Goal: Task Accomplishment & Management: Manage account settings

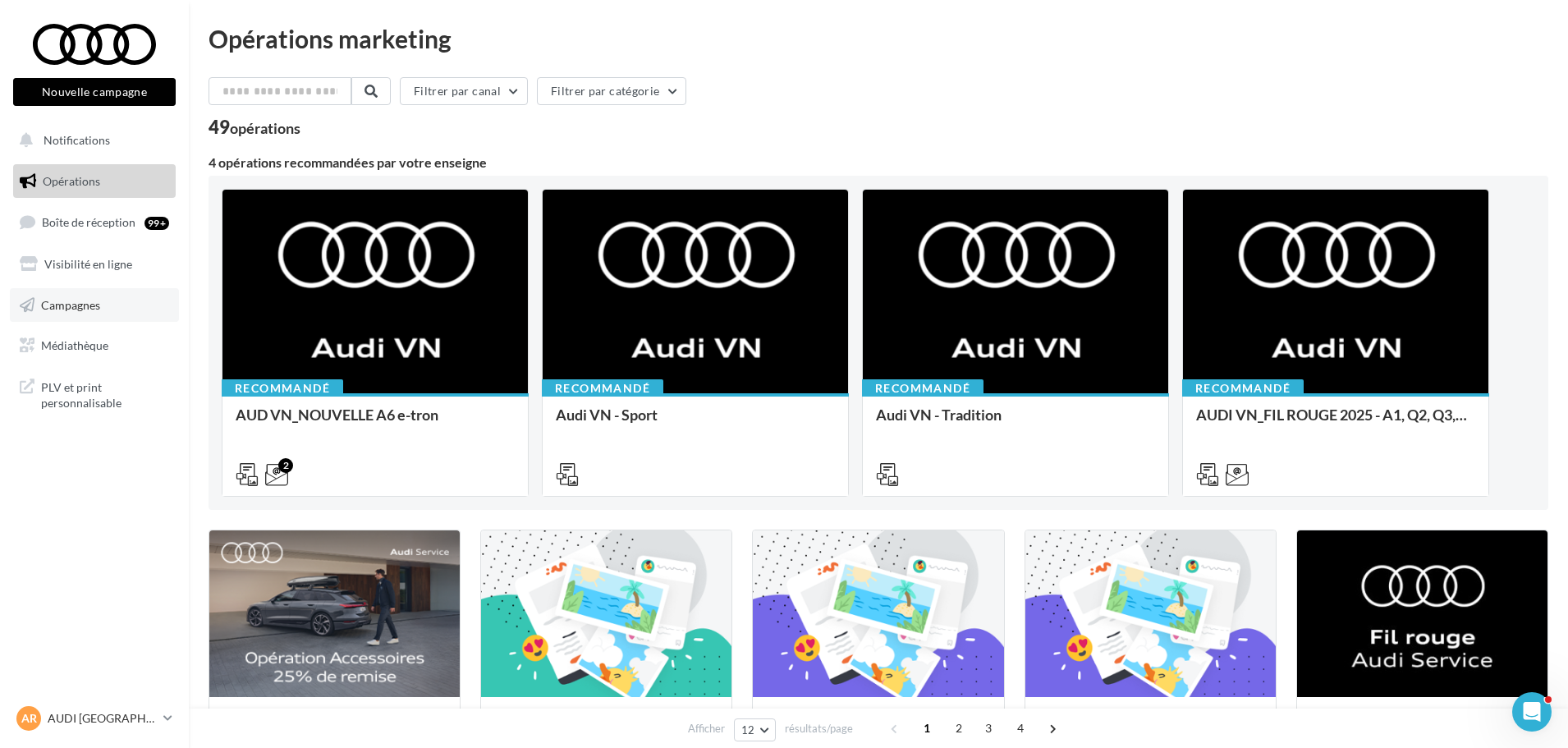
click at [119, 300] on link "Campagnes" at bounding box center [94, 305] width 169 height 34
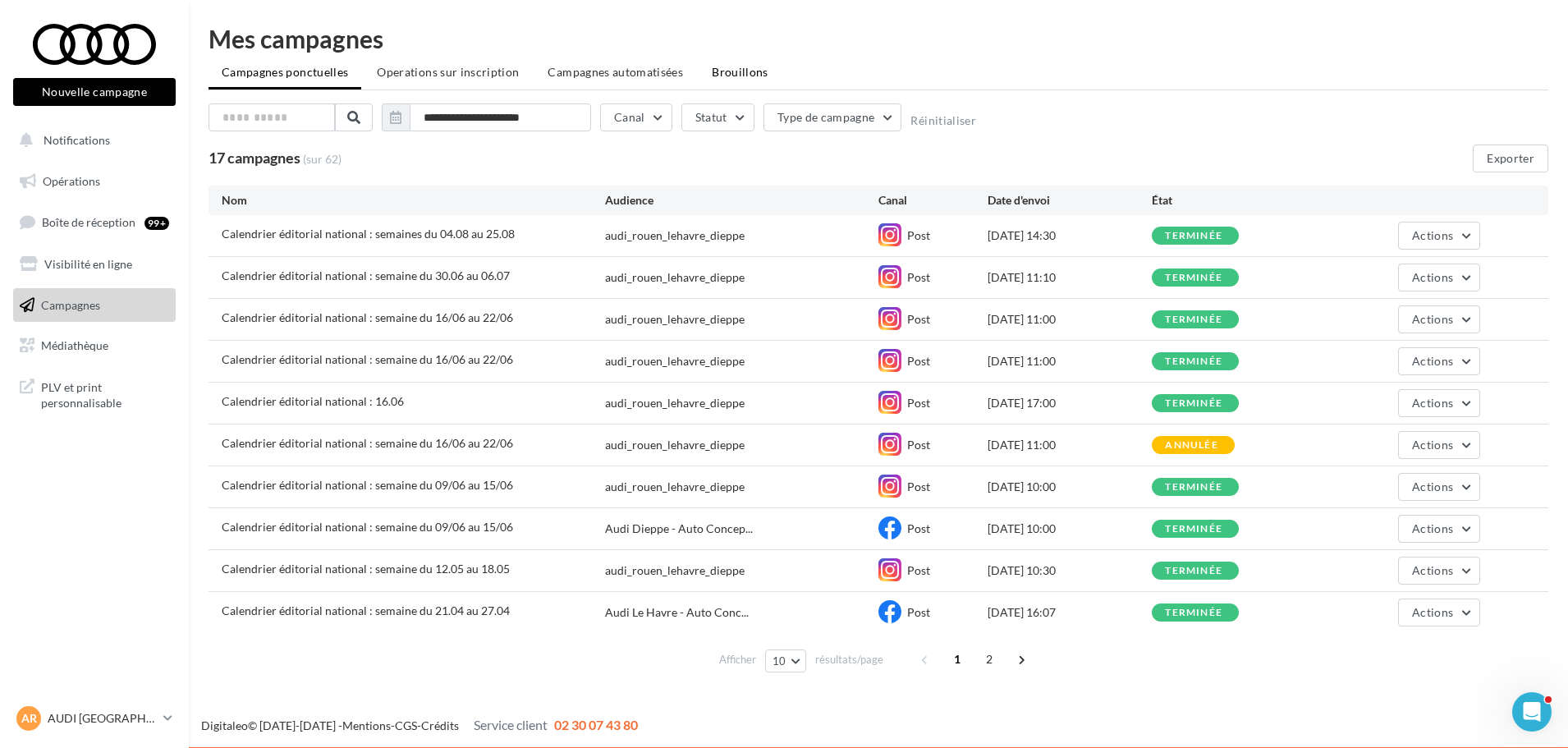
click at [732, 81] on li "Brouillons" at bounding box center [739, 71] width 83 height 29
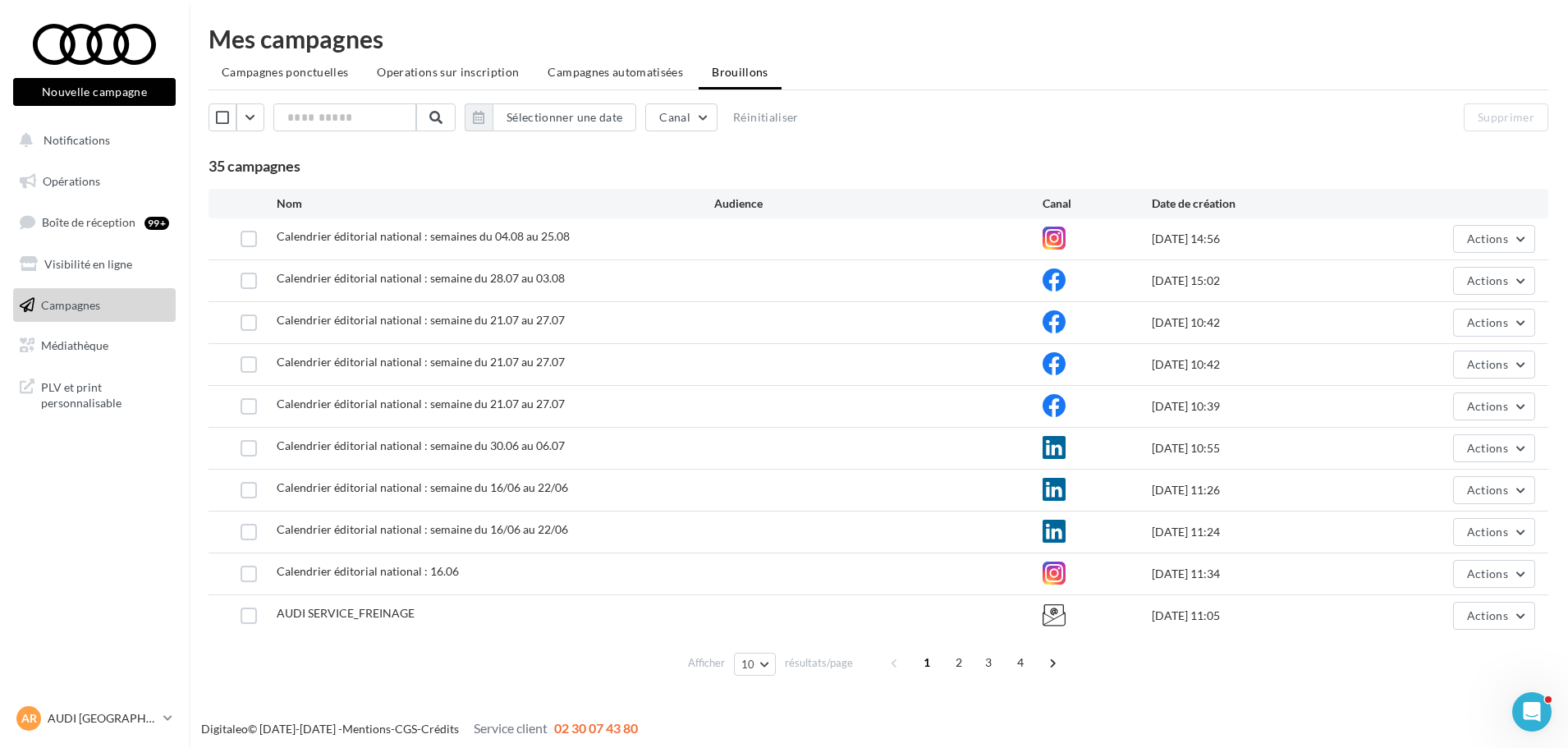
click at [124, 743] on div "AR AUDI ROUEN audi-roue-ver" at bounding box center [94, 726] width 189 height 46
click at [133, 730] on div "AR AUDI ROUEN audi-roue-ver" at bounding box center [86, 719] width 141 height 25
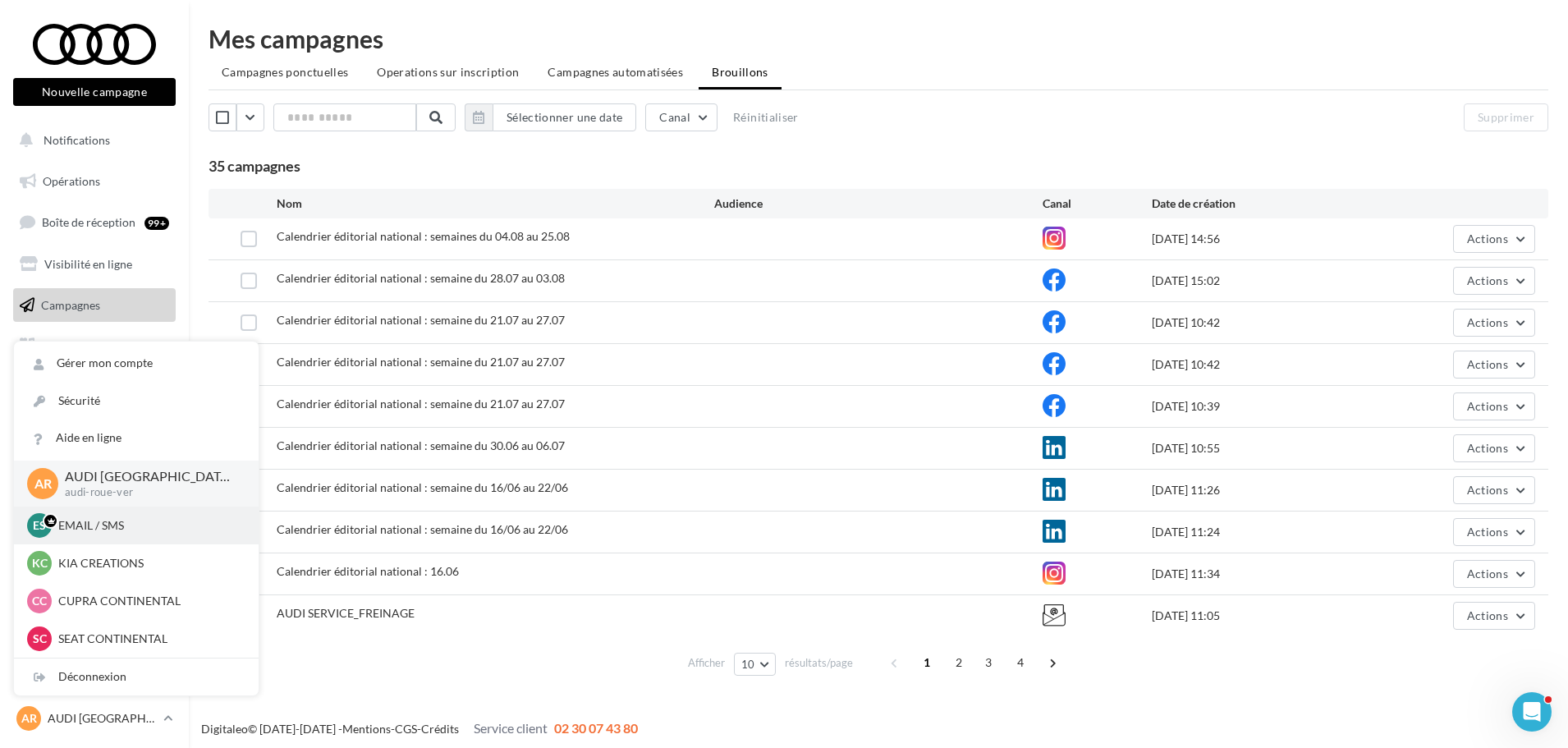
click at [121, 542] on div "ES EMAIL / SMS [PERSON_NAME][EMAIL_ADDRESS][DOMAIN_NAME]" at bounding box center [137, 526] width 245 height 38
click at [121, 539] on div "ES EMAIL / SMS [PERSON_NAME][EMAIL_ADDRESS][DOMAIN_NAME]" at bounding box center [137, 526] width 245 height 38
click at [121, 529] on p "EMAIL / SMS" at bounding box center [148, 525] width 181 height 16
